Goal: Information Seeking & Learning: Learn about a topic

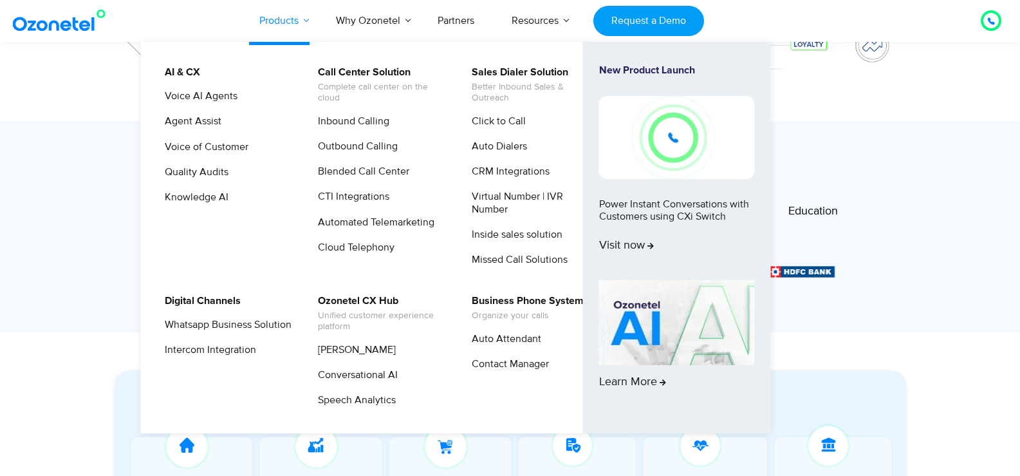
click at [288, 6] on link "Products" at bounding box center [279, 20] width 77 height 42
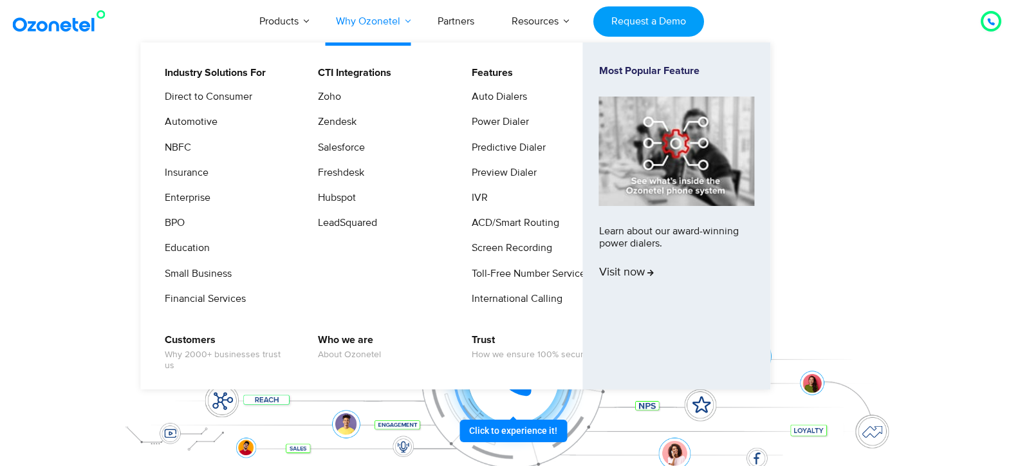
click at [384, 20] on link "Why Ozonetel" at bounding box center [368, 21] width 102 height 42
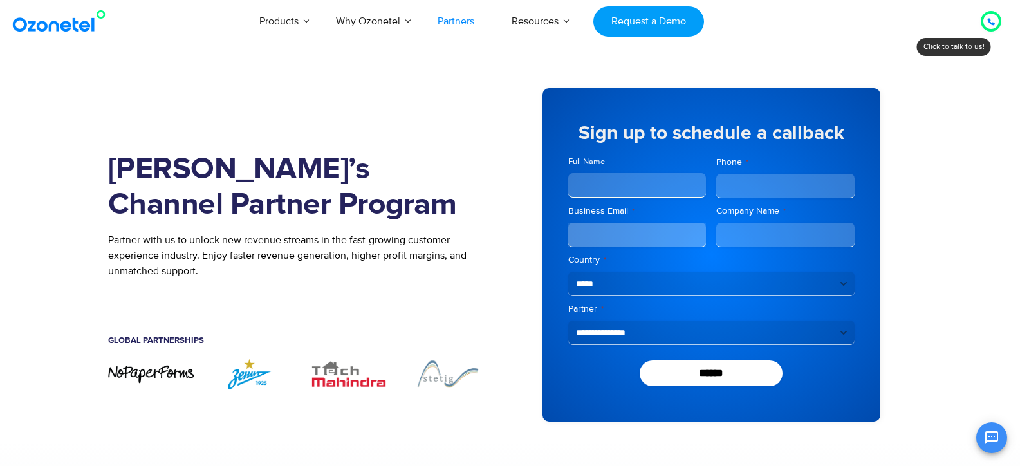
click at [986, 23] on div at bounding box center [990, 21] width 15 height 15
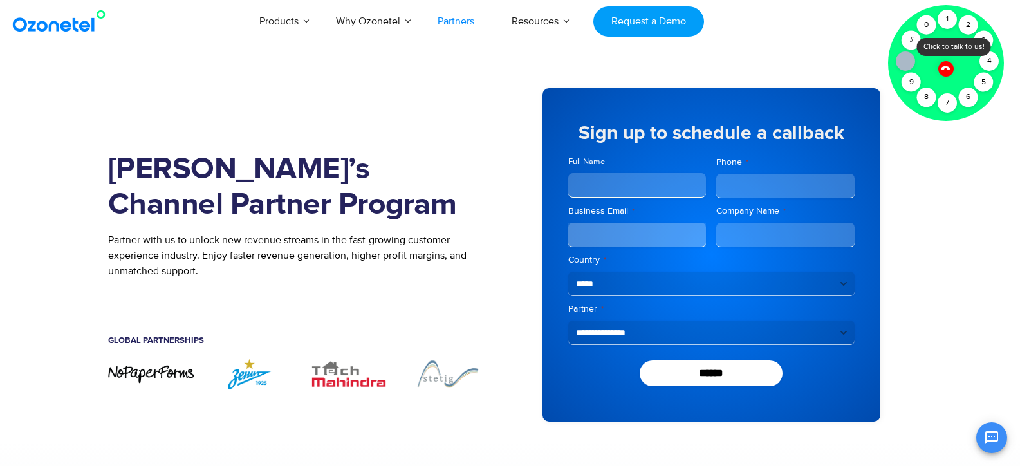
click at [921, 186] on div "Join Ozonetel’s Channel Partner Program Partner with us to unlock new revenue s…" at bounding box center [510, 255] width 824 height 372
